Goal: Task Accomplishment & Management: Manage account settings

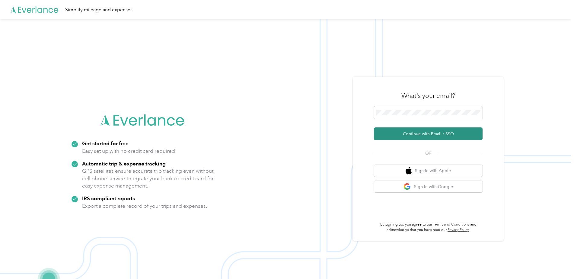
click at [415, 131] on button "Continue with Email / SSO" at bounding box center [428, 133] width 109 height 13
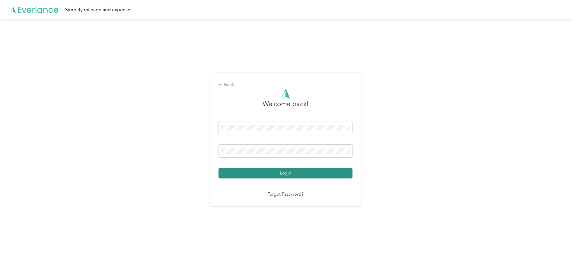
click at [280, 170] on button "Login" at bounding box center [285, 173] width 134 height 11
